Goal: Information Seeking & Learning: Learn about a topic

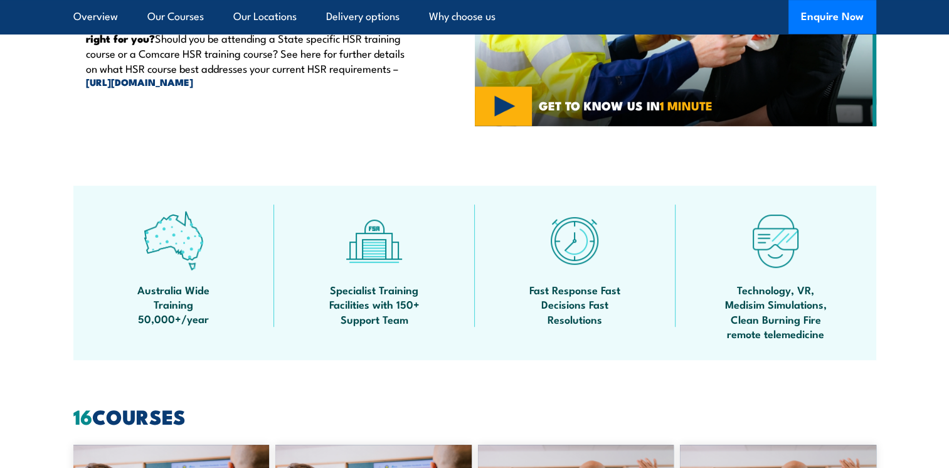
scroll to position [627, 0]
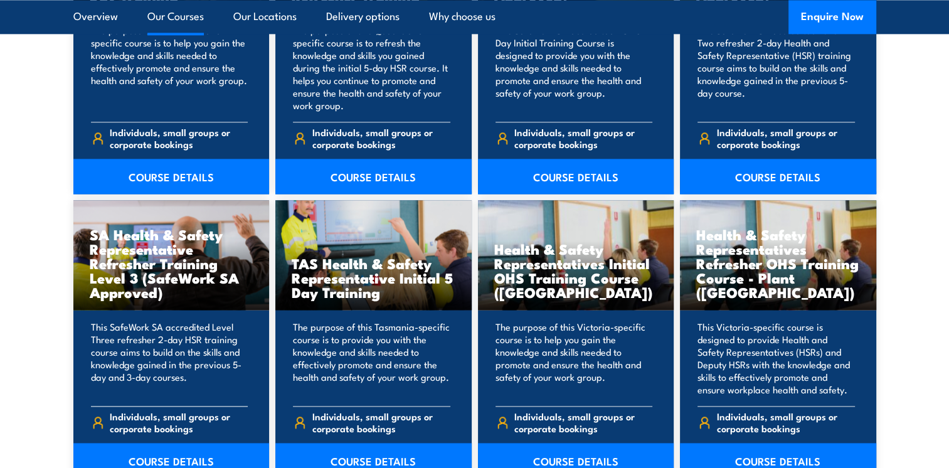
scroll to position [1630, 0]
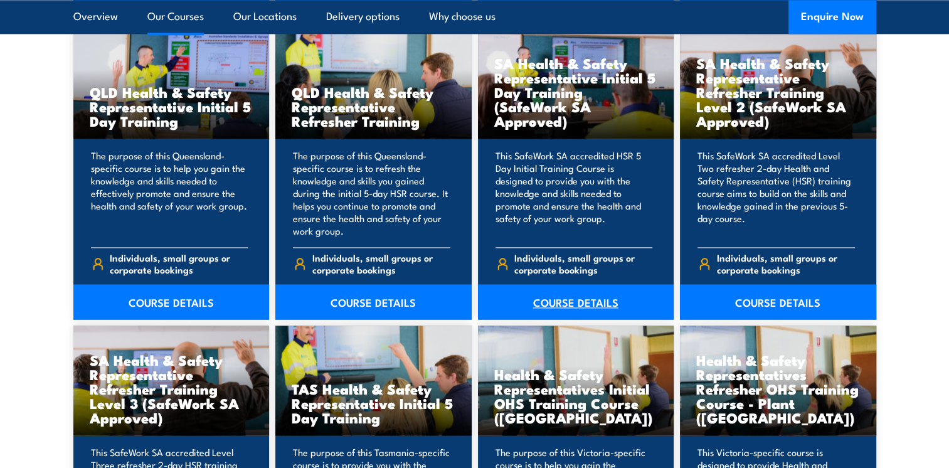
click at [569, 305] on link "COURSE DETAILS" at bounding box center [576, 301] width 196 height 35
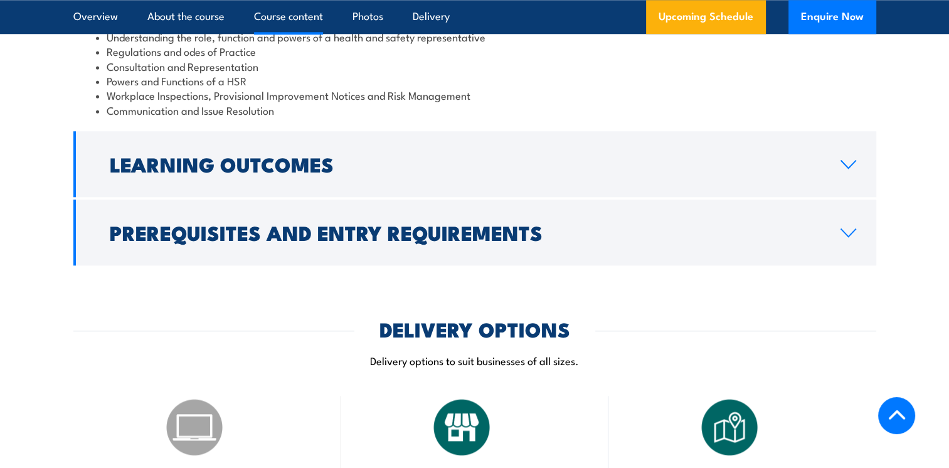
scroll to position [1442, 0]
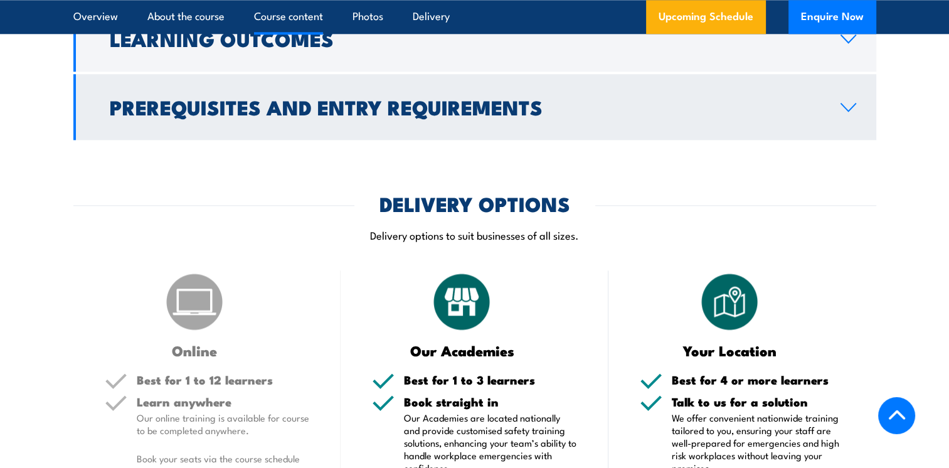
click at [852, 112] on icon at bounding box center [848, 107] width 17 height 10
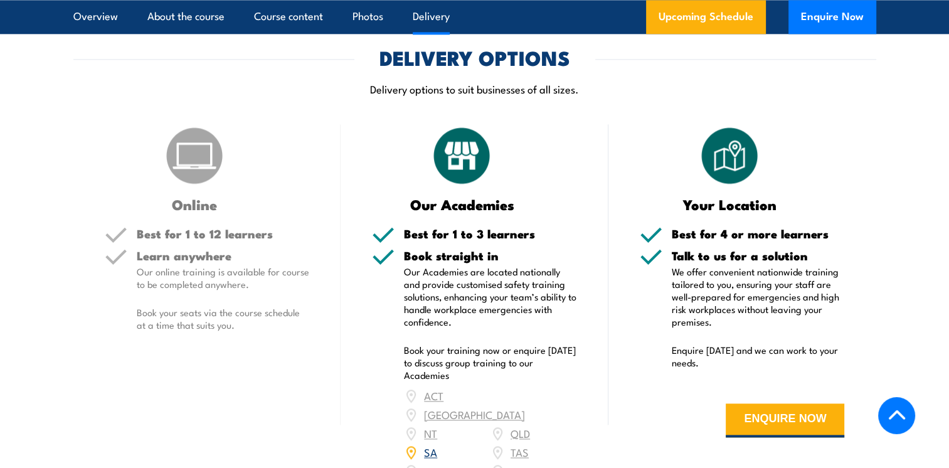
scroll to position [1768, 0]
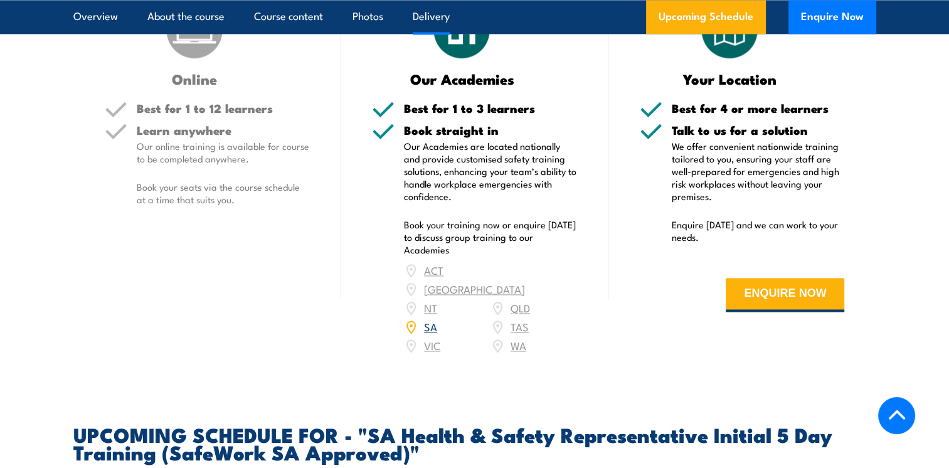
click at [406, 355] on div "ACT NSW NT QLD SA TAS VIC WA" at bounding box center [490, 308] width 173 height 94
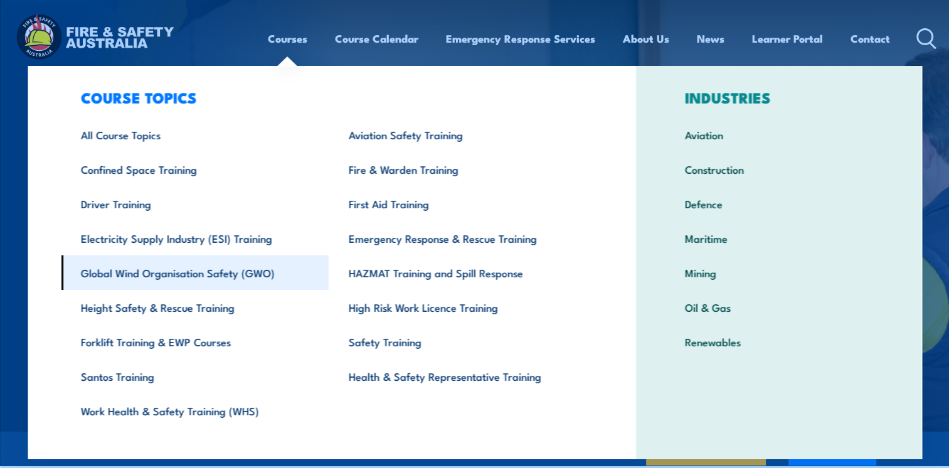
scroll to position [33, 0]
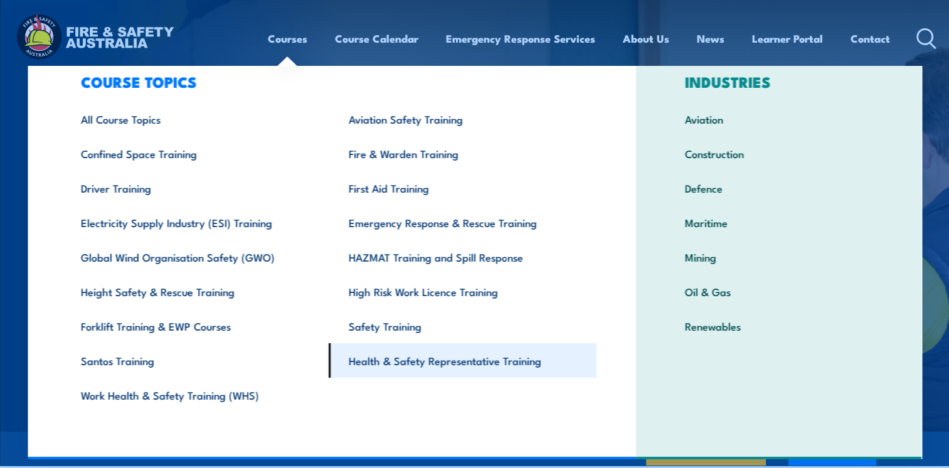
click at [415, 357] on link "Health & Safety Representative Training" at bounding box center [463, 360] width 268 height 34
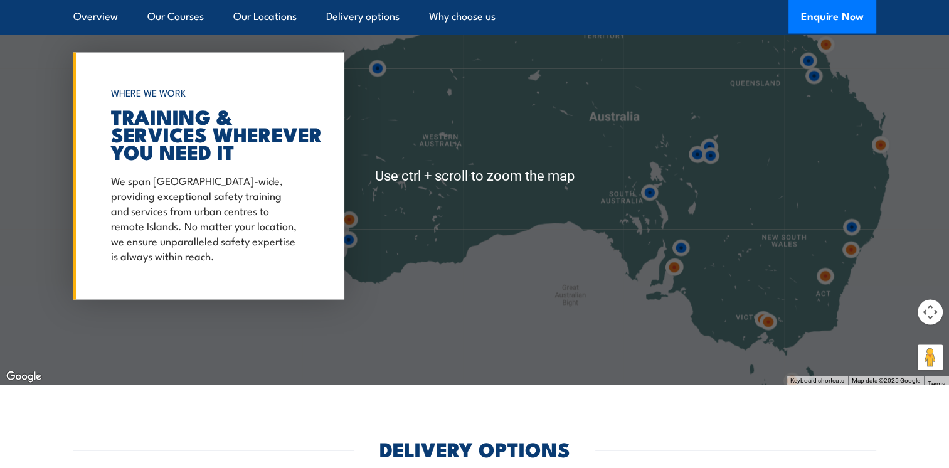
scroll to position [2383, 0]
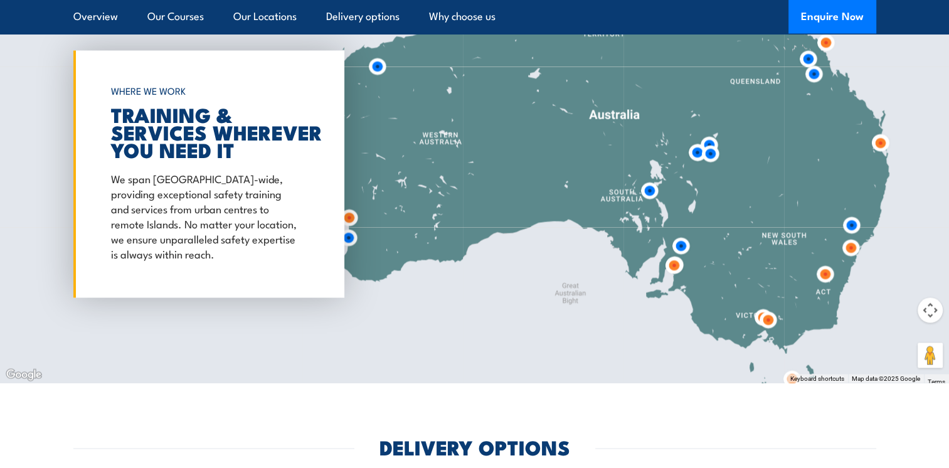
click at [766, 313] on img at bounding box center [767, 319] width 23 height 23
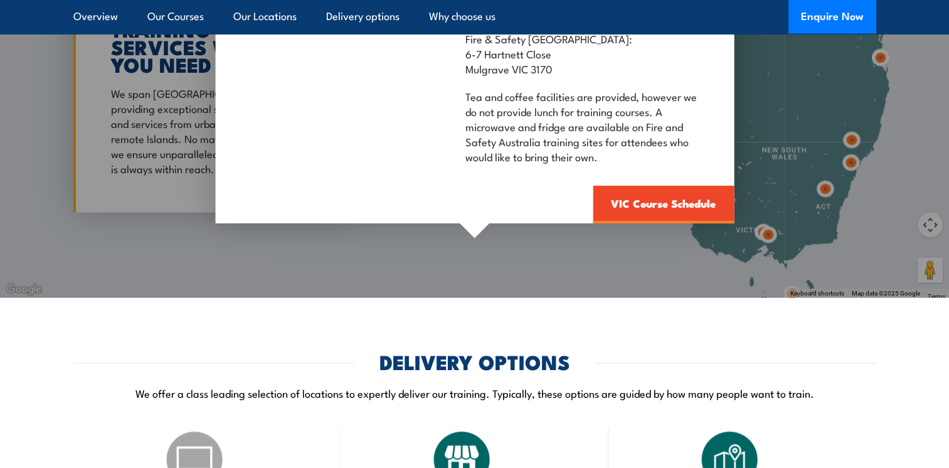
scroll to position [2320, 0]
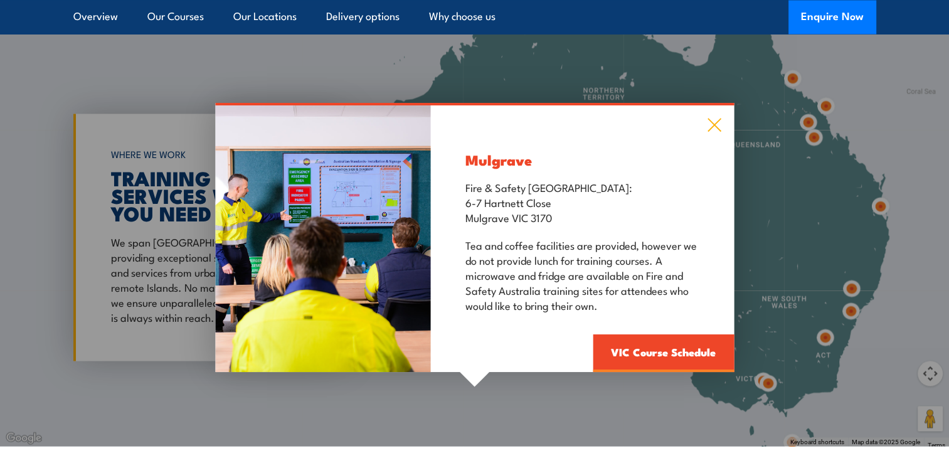
click at [711, 119] on icon at bounding box center [714, 125] width 14 height 14
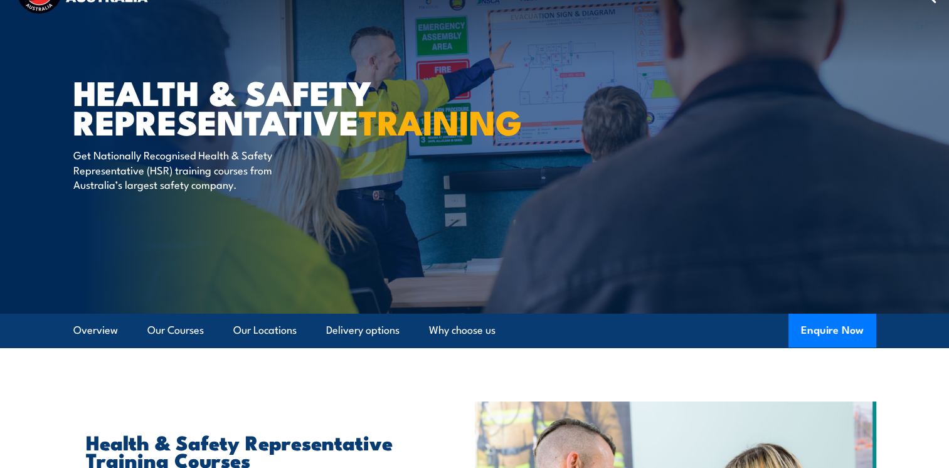
scroll to position [0, 0]
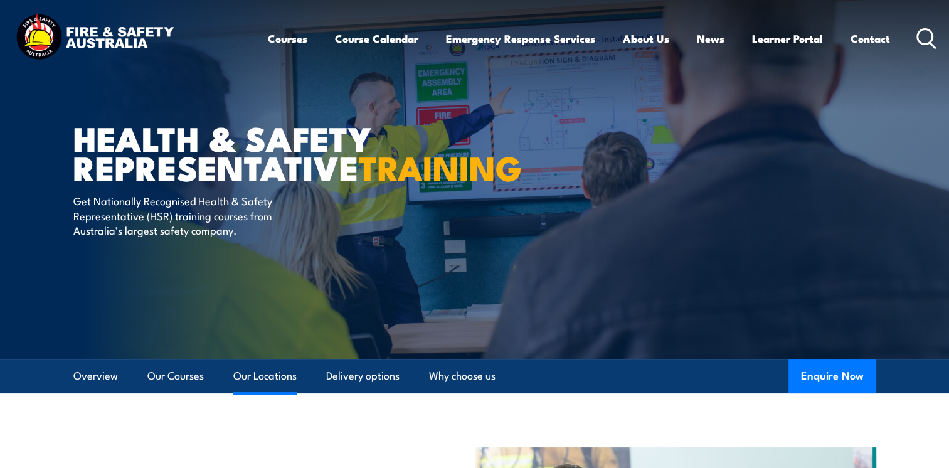
click at [255, 374] on link "Our Locations" at bounding box center [264, 375] width 63 height 33
